Goal: Entertainment & Leisure: Consume media (video, audio)

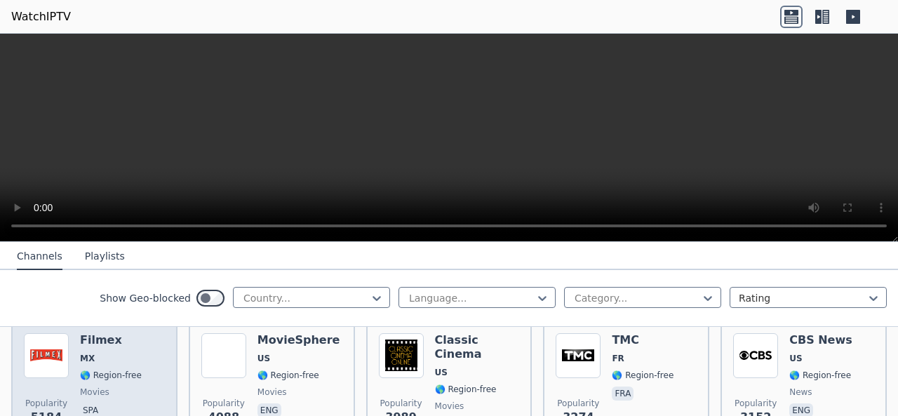
scroll to position [280, 0]
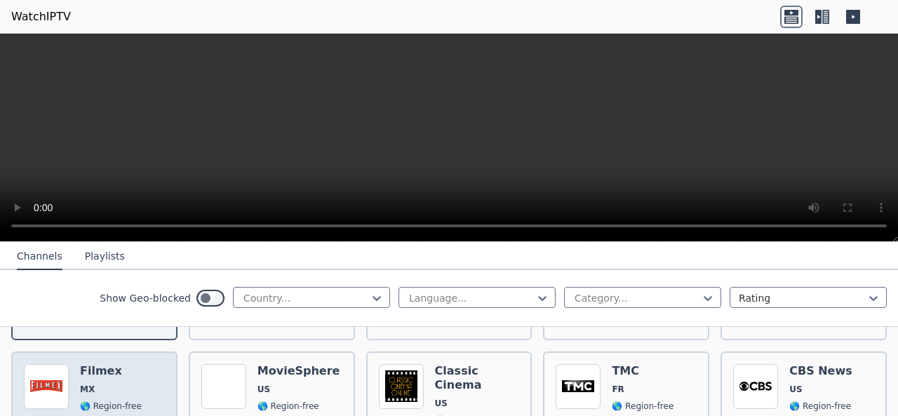
click at [53, 372] on img at bounding box center [46, 386] width 45 height 45
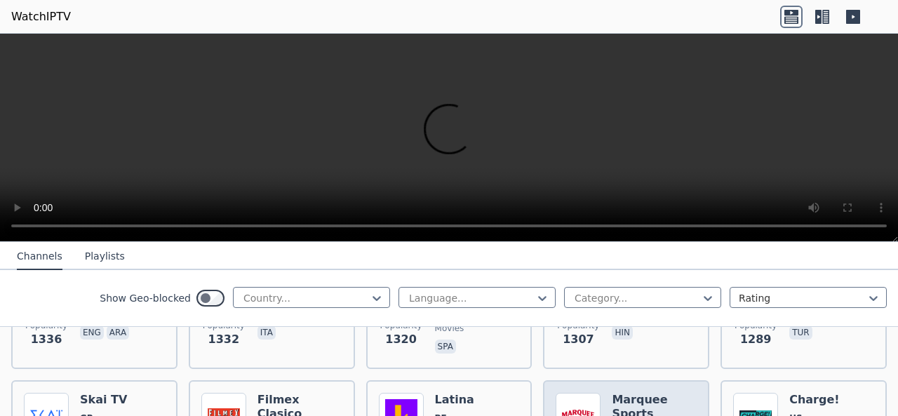
scroll to position [1332, 0]
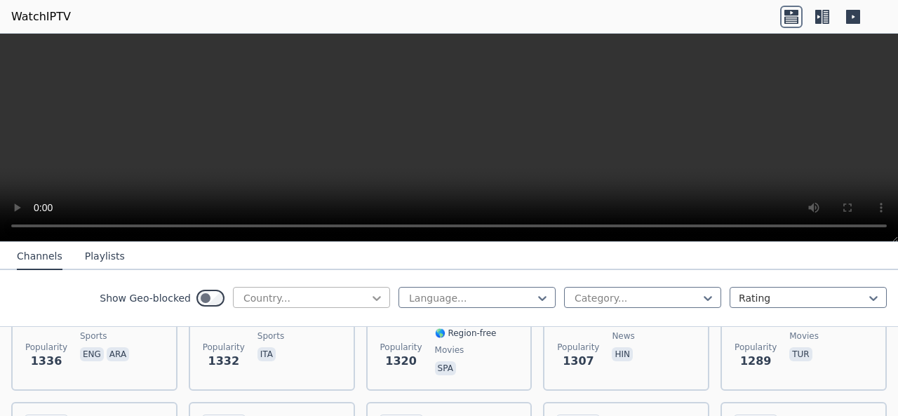
click at [370, 298] on icon at bounding box center [377, 298] width 14 height 14
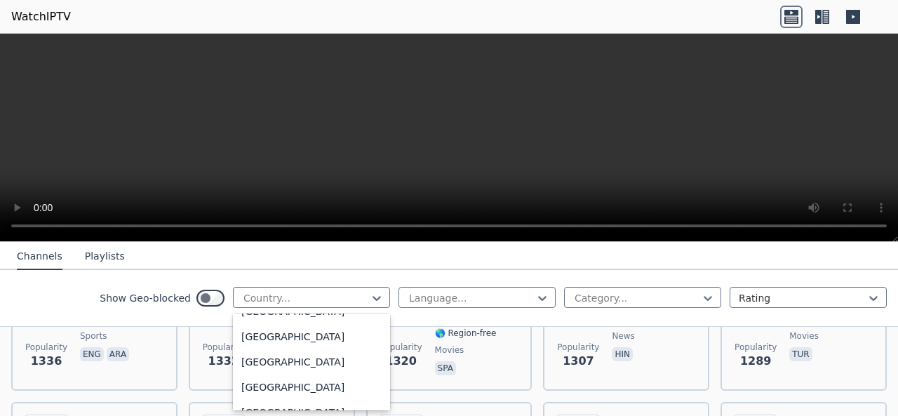
scroll to position [1648, 0]
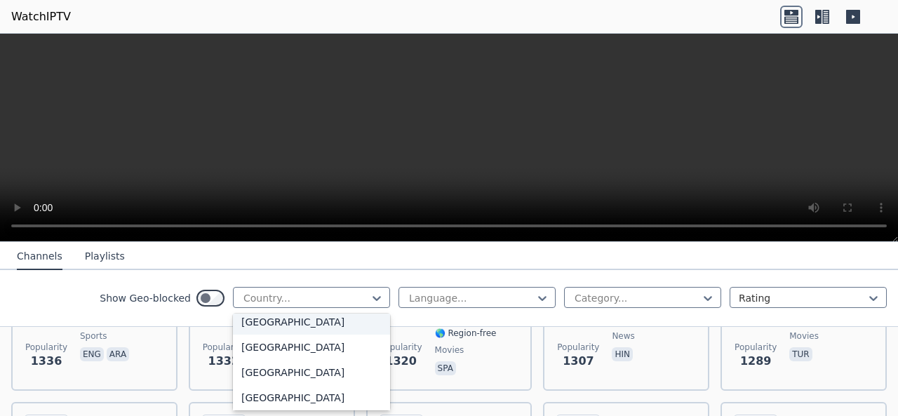
click at [302, 334] on div "[GEOGRAPHIC_DATA]" at bounding box center [311, 321] width 157 height 25
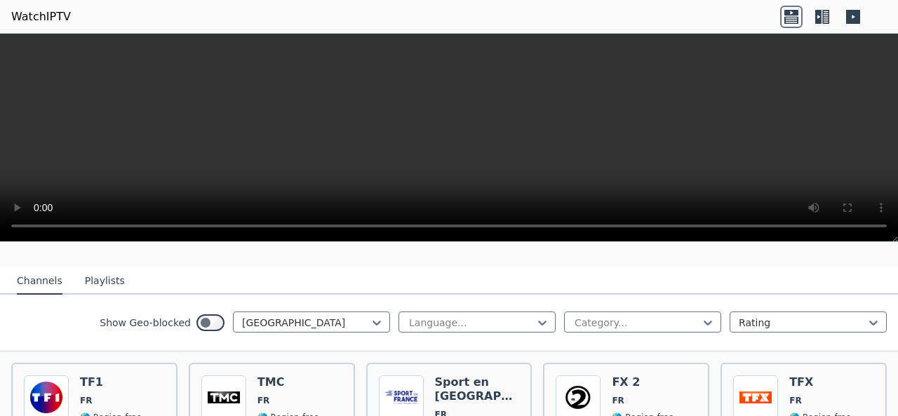
scroll to position [140, 0]
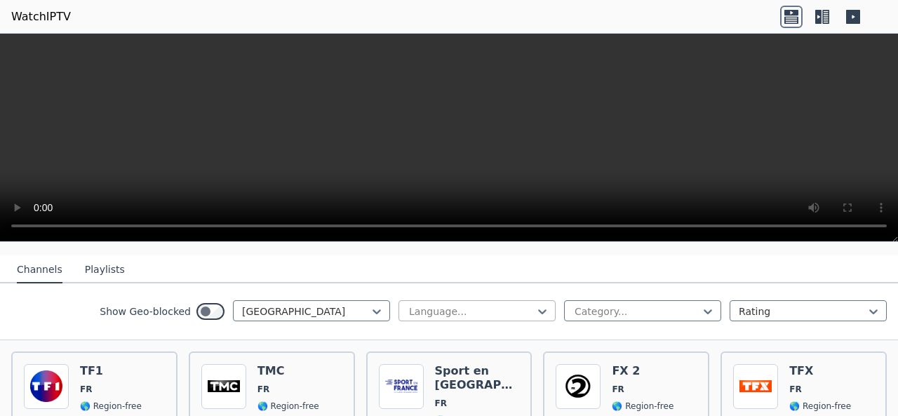
click at [510, 304] on div at bounding box center [471, 311] width 128 height 14
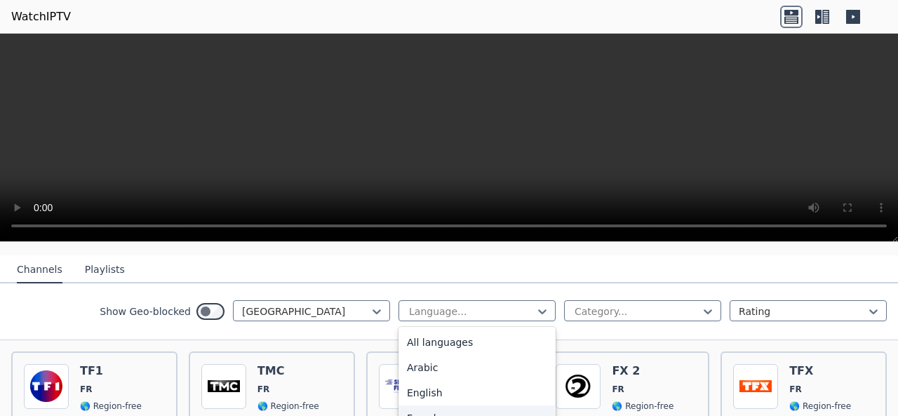
click at [424, 405] on div "French" at bounding box center [476, 417] width 157 height 25
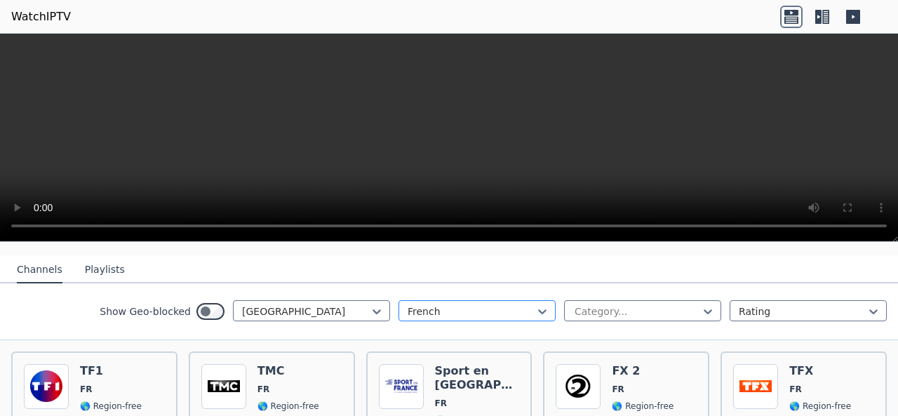
click at [515, 304] on div at bounding box center [471, 311] width 128 height 14
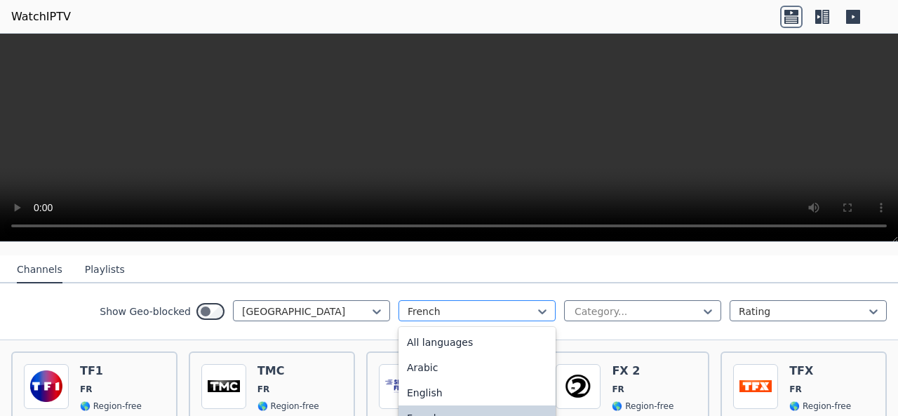
click at [515, 304] on div at bounding box center [471, 311] width 128 height 14
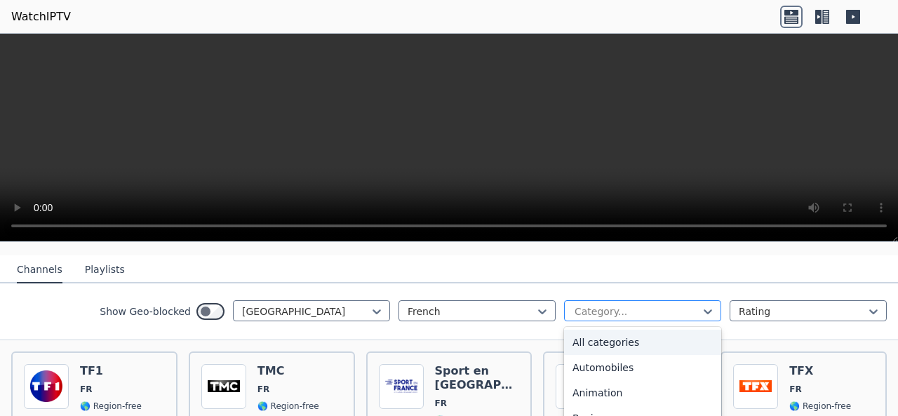
click at [588, 304] on div at bounding box center [637, 311] width 128 height 14
click at [609, 335] on div "All categories" at bounding box center [642, 342] width 157 height 25
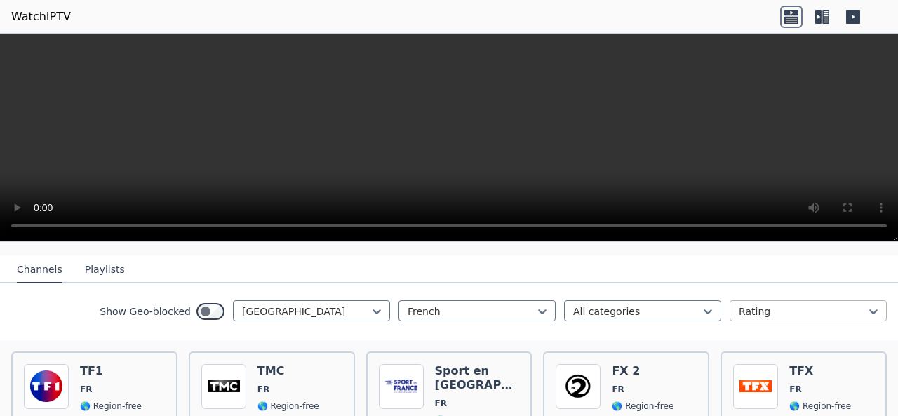
click at [752, 304] on div at bounding box center [802, 311] width 128 height 14
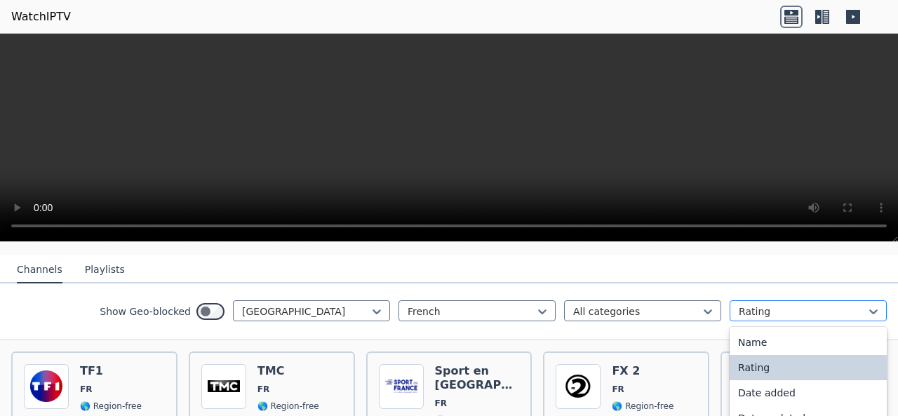
click at [752, 304] on div at bounding box center [802, 311] width 128 height 14
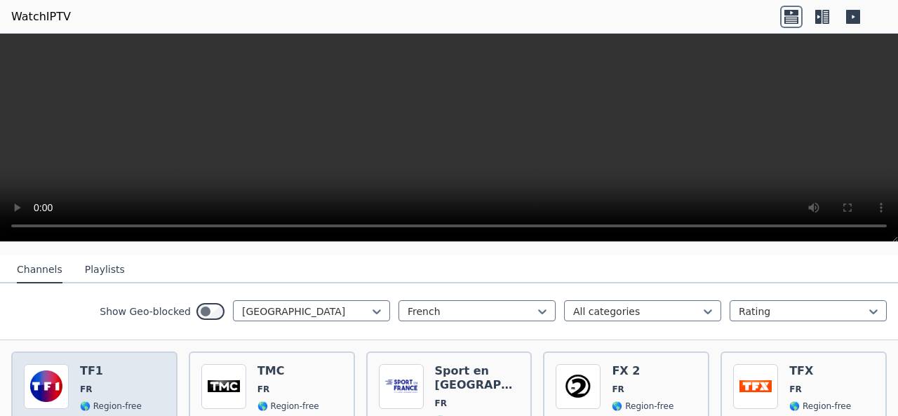
click at [48, 370] on img at bounding box center [46, 386] width 45 height 45
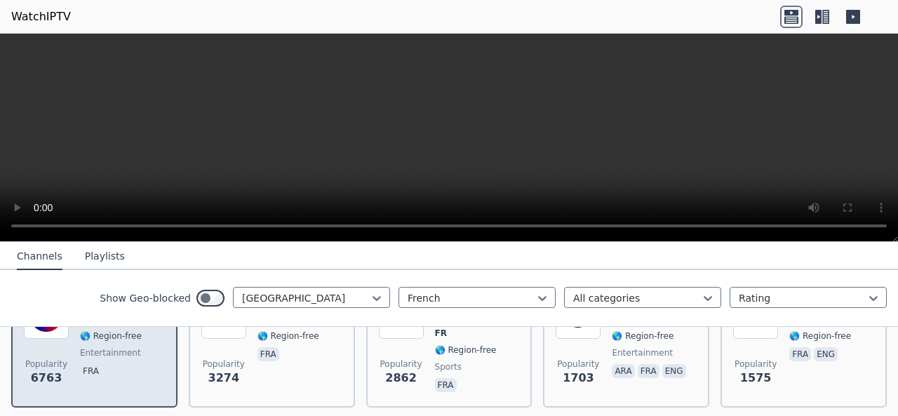
scroll to position [140, 0]
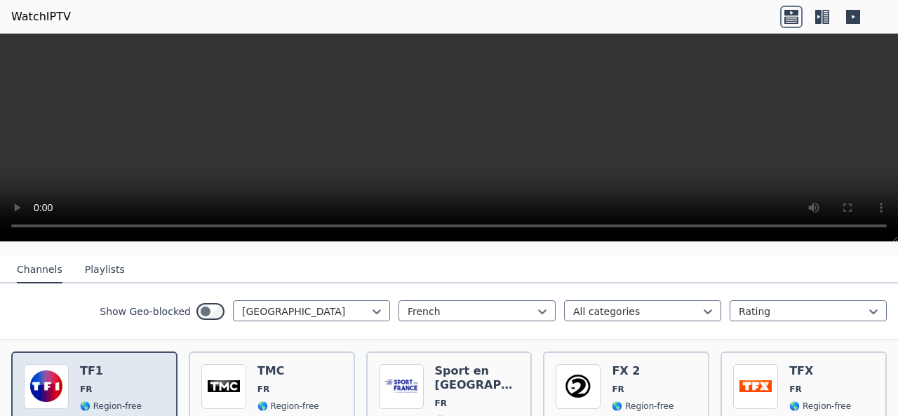
click at [62, 370] on img at bounding box center [46, 386] width 45 height 45
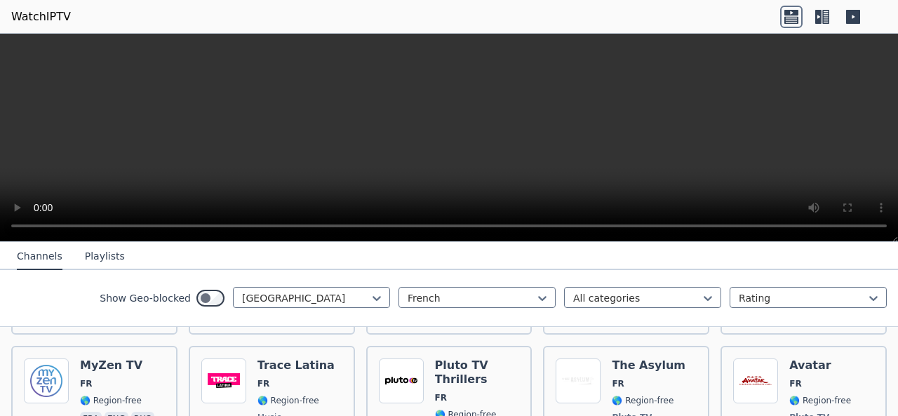
scroll to position [1066, 0]
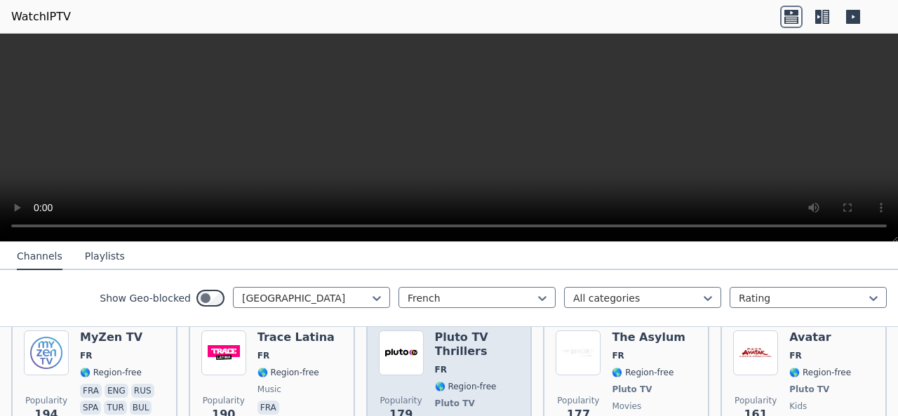
click at [465, 337] on h6 "Pluto TV Thrillers" at bounding box center [477, 344] width 85 height 28
click at [466, 337] on h6 "Pluto TV Thrillers" at bounding box center [477, 344] width 85 height 28
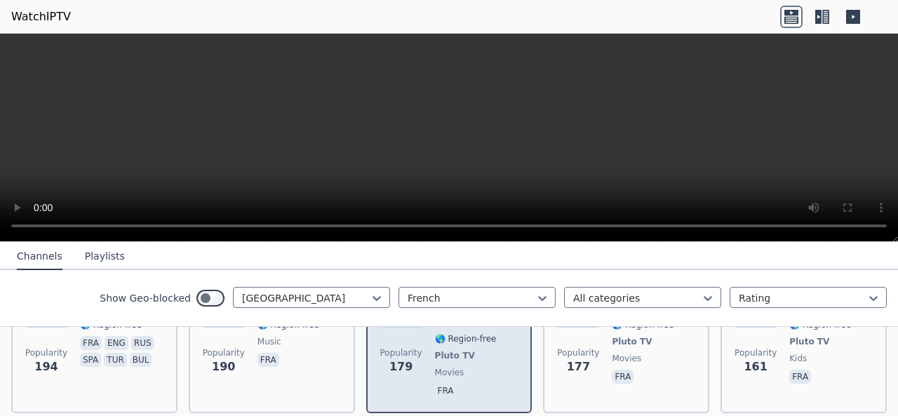
scroll to position [1136, 0]
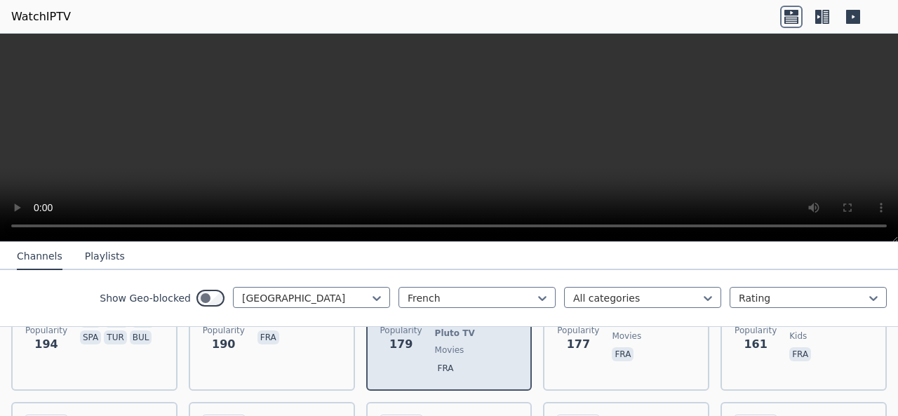
click at [449, 347] on div "Pluto TV Thrillers FR 🌎 Region-free Pluto TV movies fra" at bounding box center [477, 319] width 85 height 118
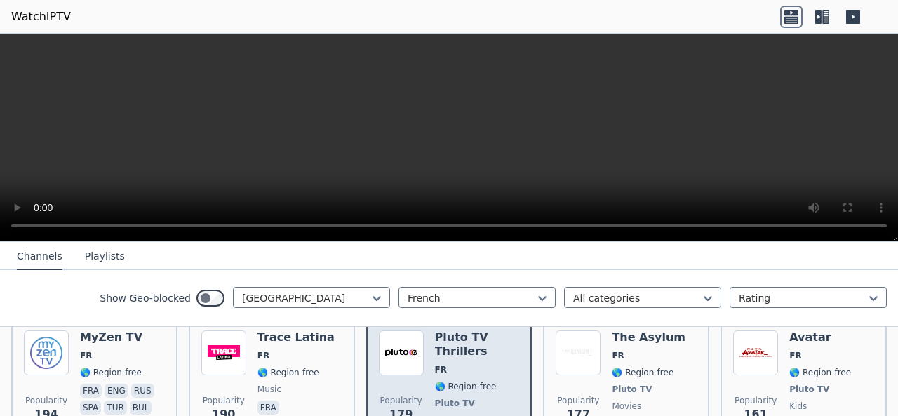
click at [408, 342] on img at bounding box center [401, 352] width 45 height 45
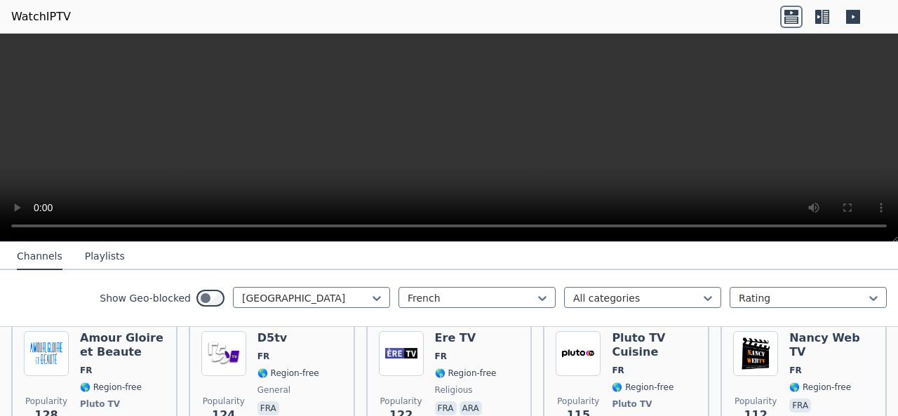
scroll to position [1557, 0]
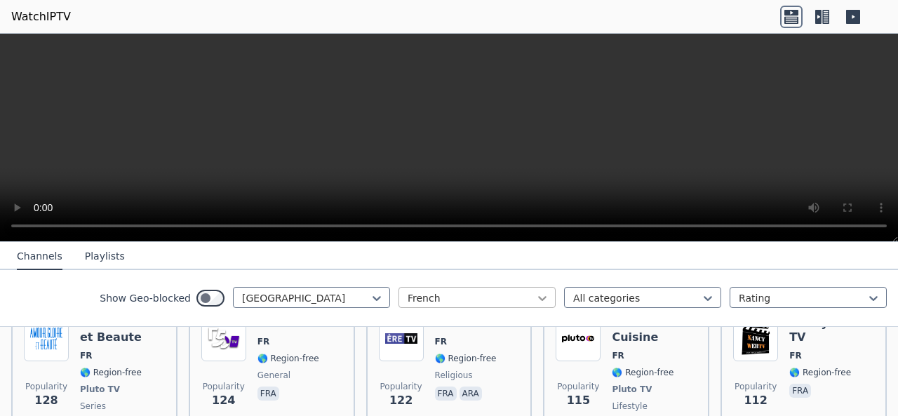
click at [535, 294] on icon at bounding box center [542, 298] width 14 height 14
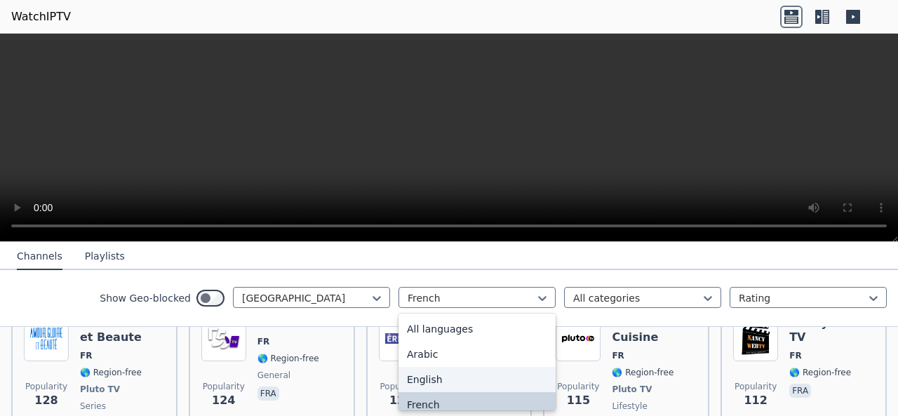
click at [448, 378] on div "English" at bounding box center [476, 379] width 157 height 25
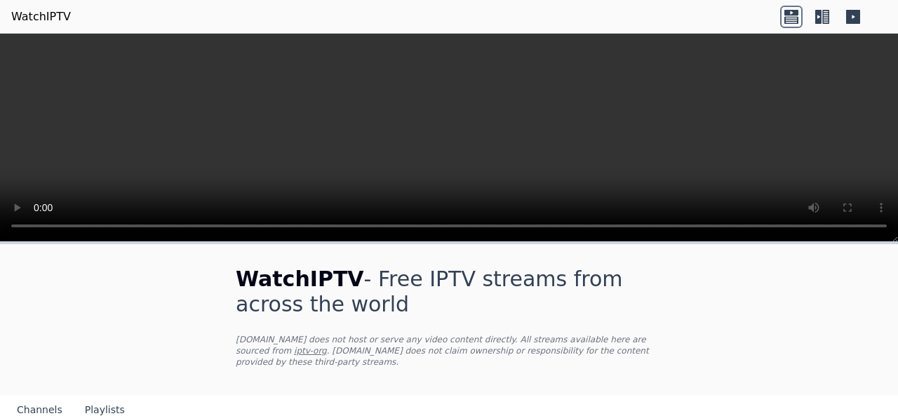
scroll to position [210, 0]
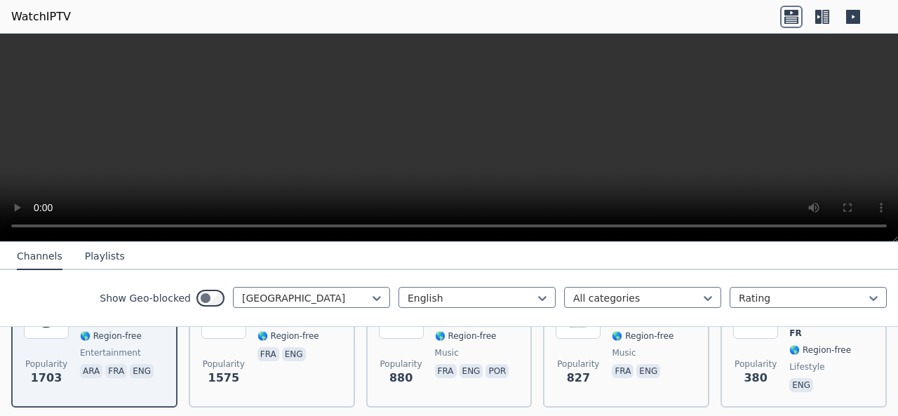
scroll to position [140, 0]
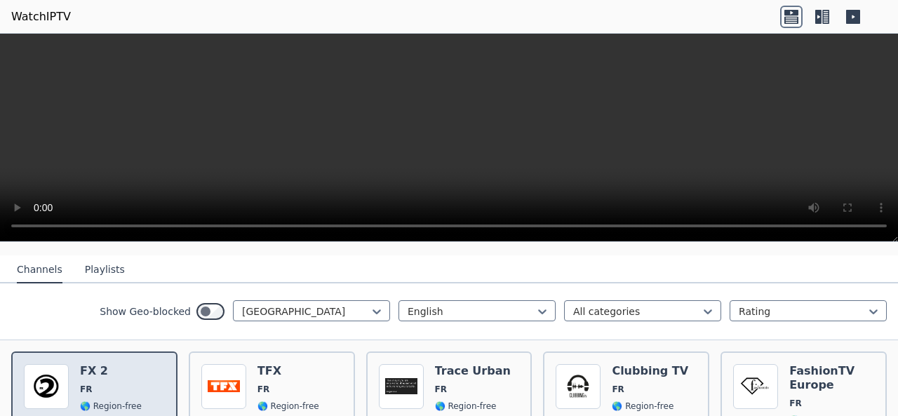
click at [69, 371] on div "Popularity 1703 FX 2 FR 🌎 Region-free entertainment ara fra eng" at bounding box center [94, 414] width 141 height 101
click at [50, 368] on img at bounding box center [46, 386] width 45 height 45
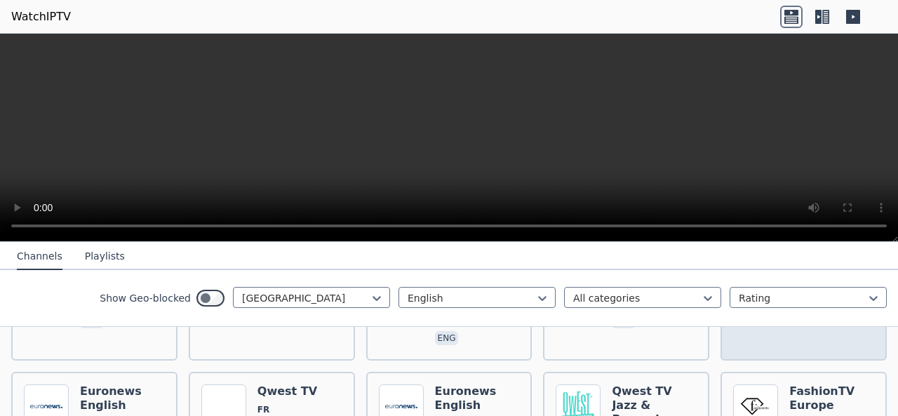
scroll to position [561, 0]
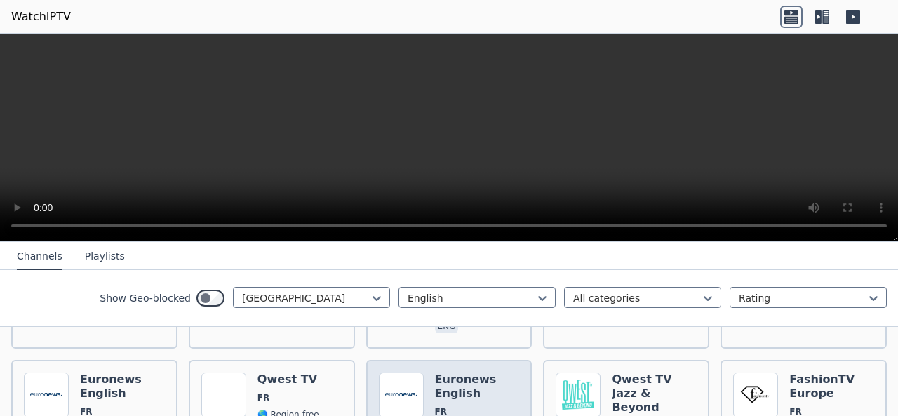
click at [478, 372] on h6 "Euronews English" at bounding box center [477, 386] width 85 height 28
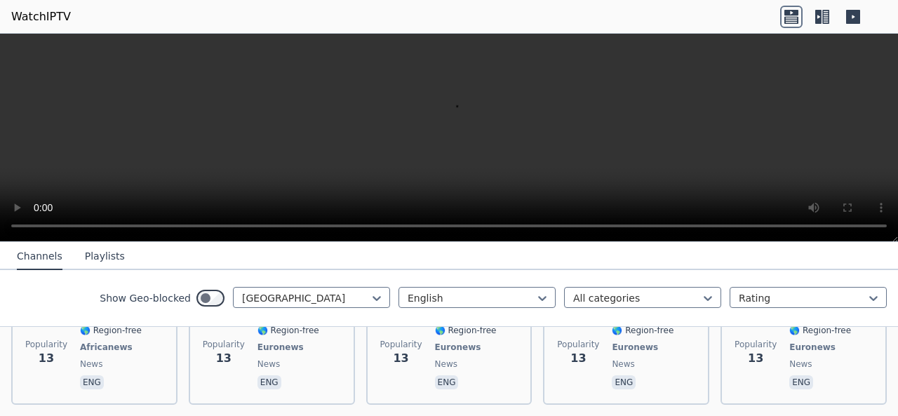
scroll to position [1311, 0]
